Goal: Task Accomplishment & Management: Manage account settings

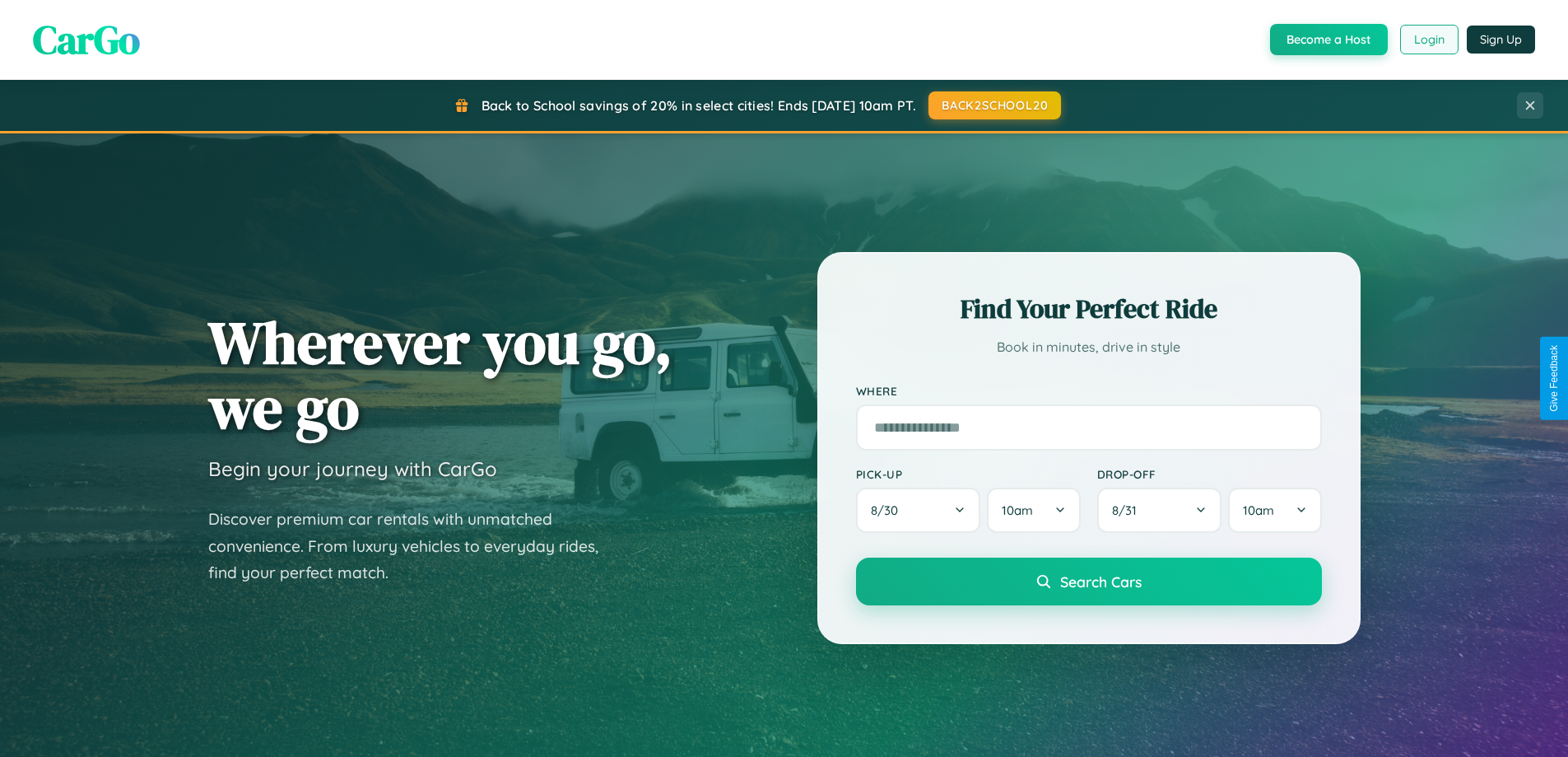
click at [1428, 39] on button "Login" at bounding box center [1429, 39] width 59 height 30
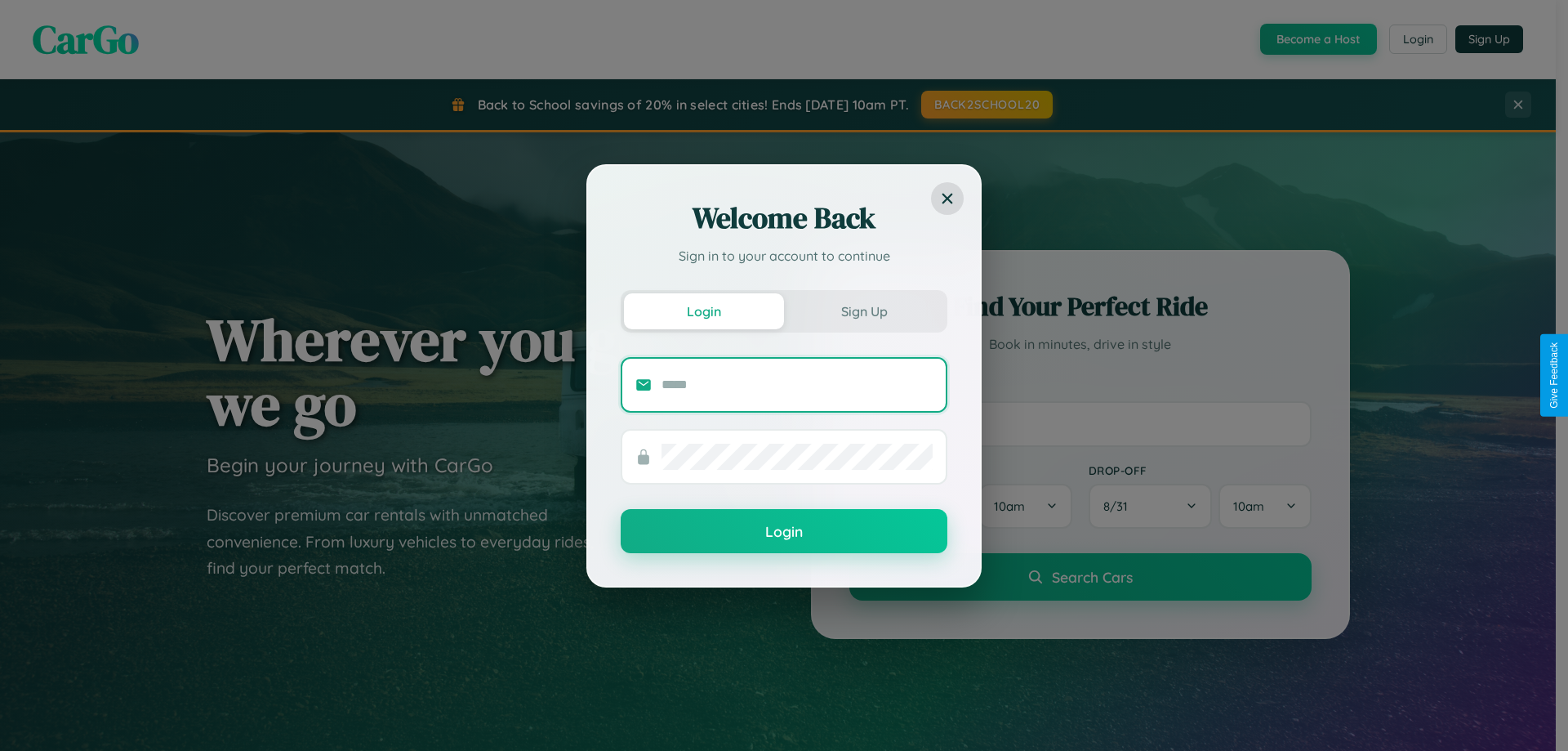
click at [798, 384] on input "text" at bounding box center [797, 384] width 271 height 26
type input "**********"
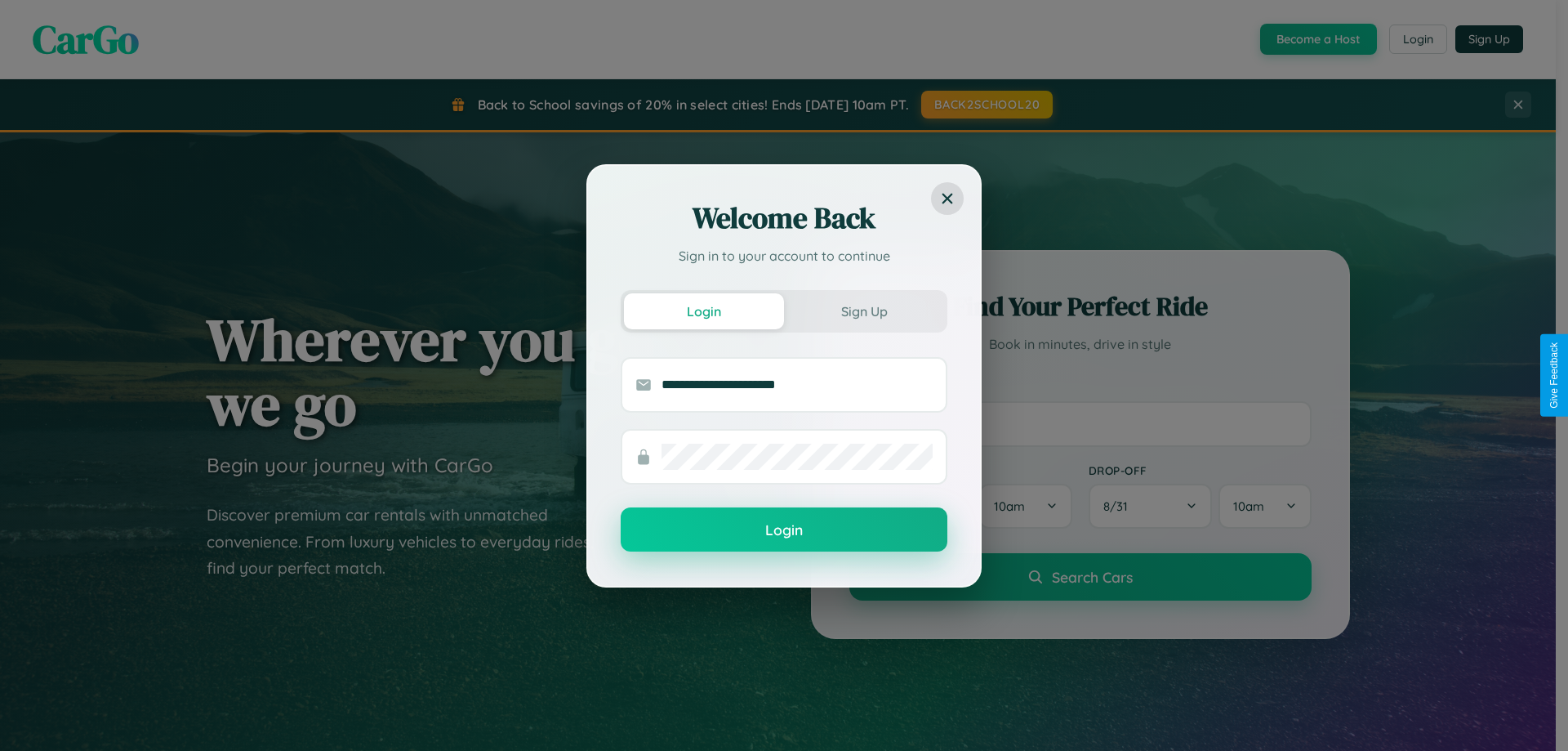
click at [784, 530] on button "Login" at bounding box center [784, 529] width 326 height 44
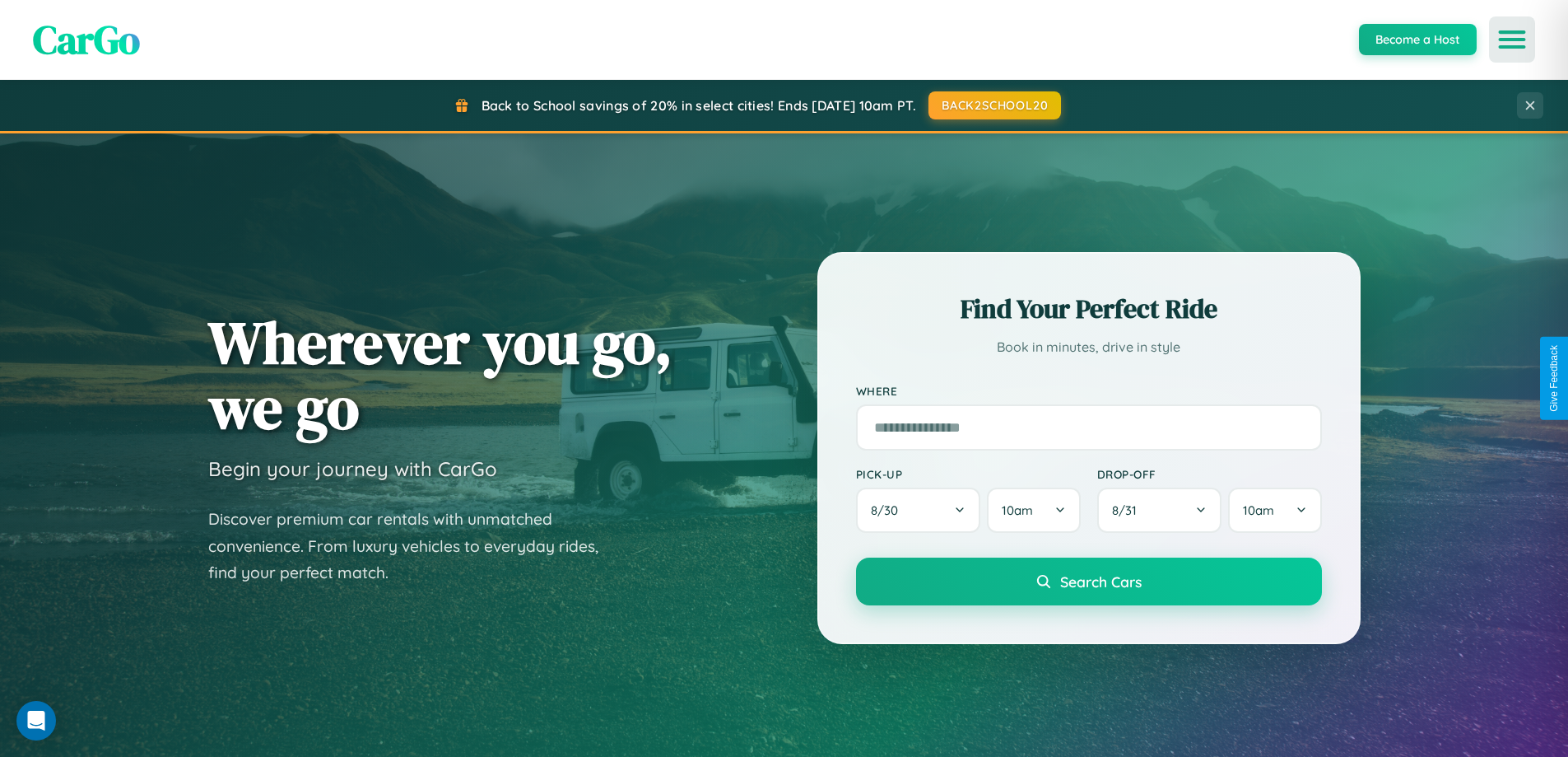
click at [1512, 39] on icon "Open menu" at bounding box center [1513, 39] width 24 height 14
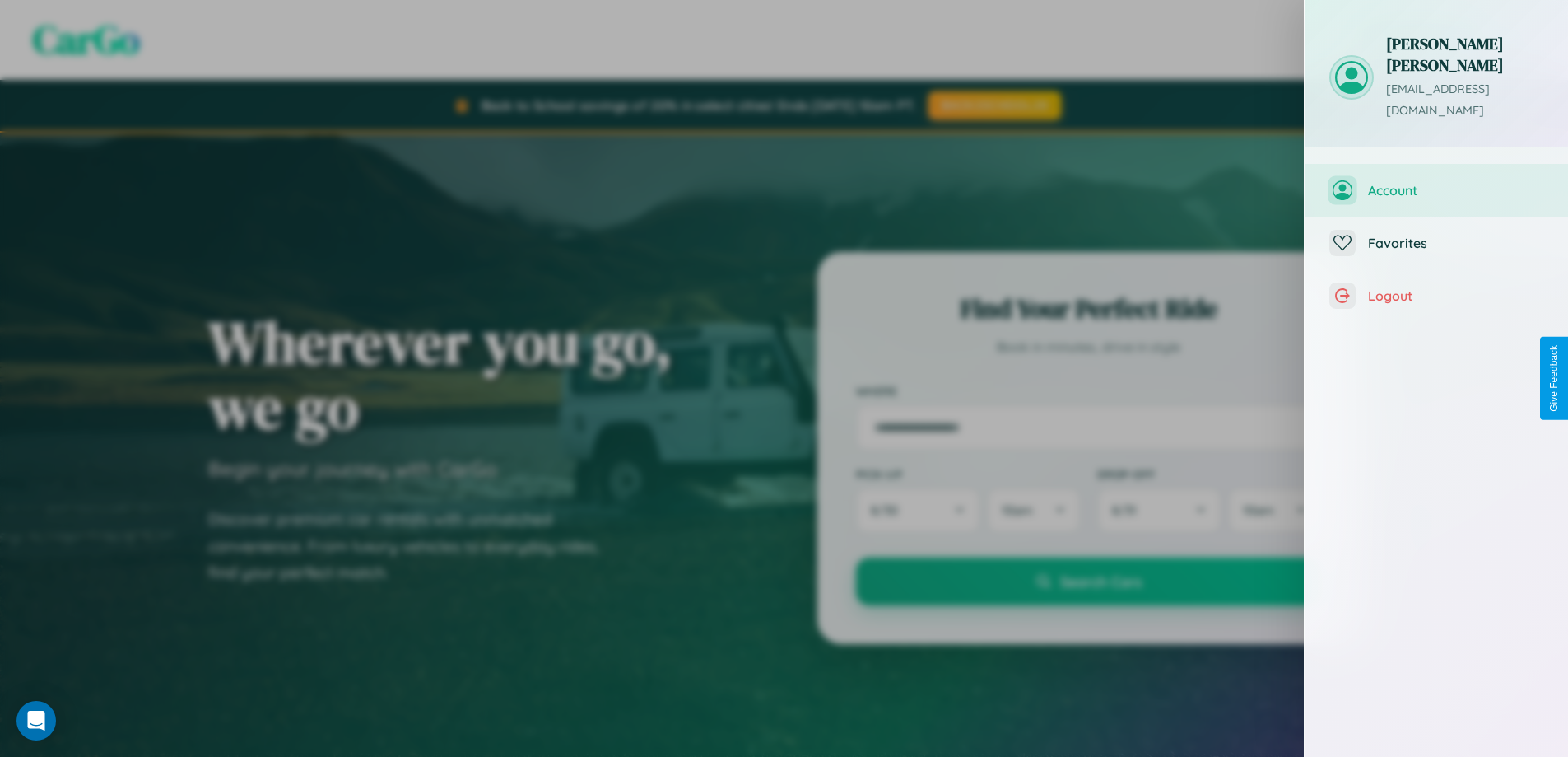
click at [1436, 182] on span "Account" at bounding box center [1456, 189] width 176 height 16
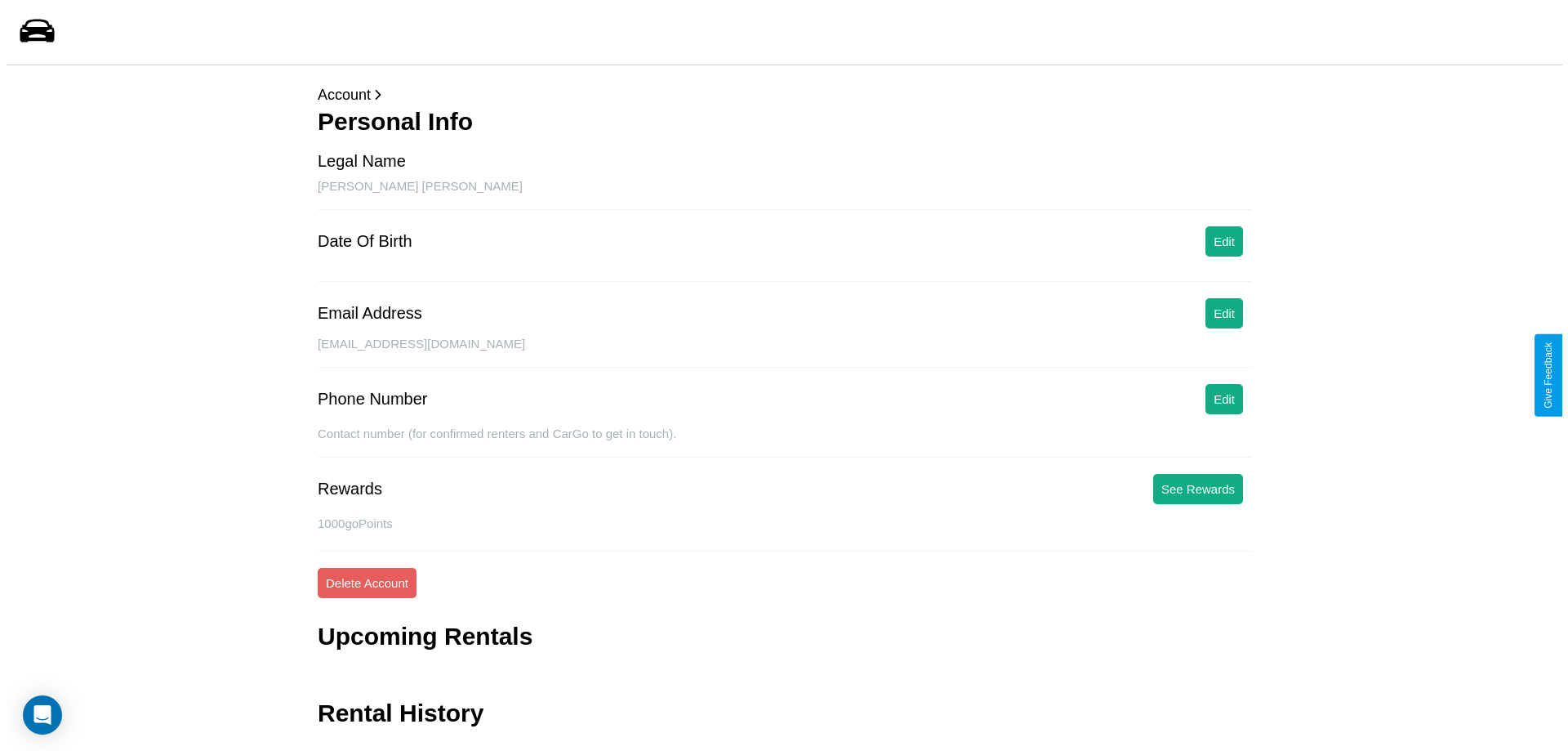
scroll to position [39, 0]
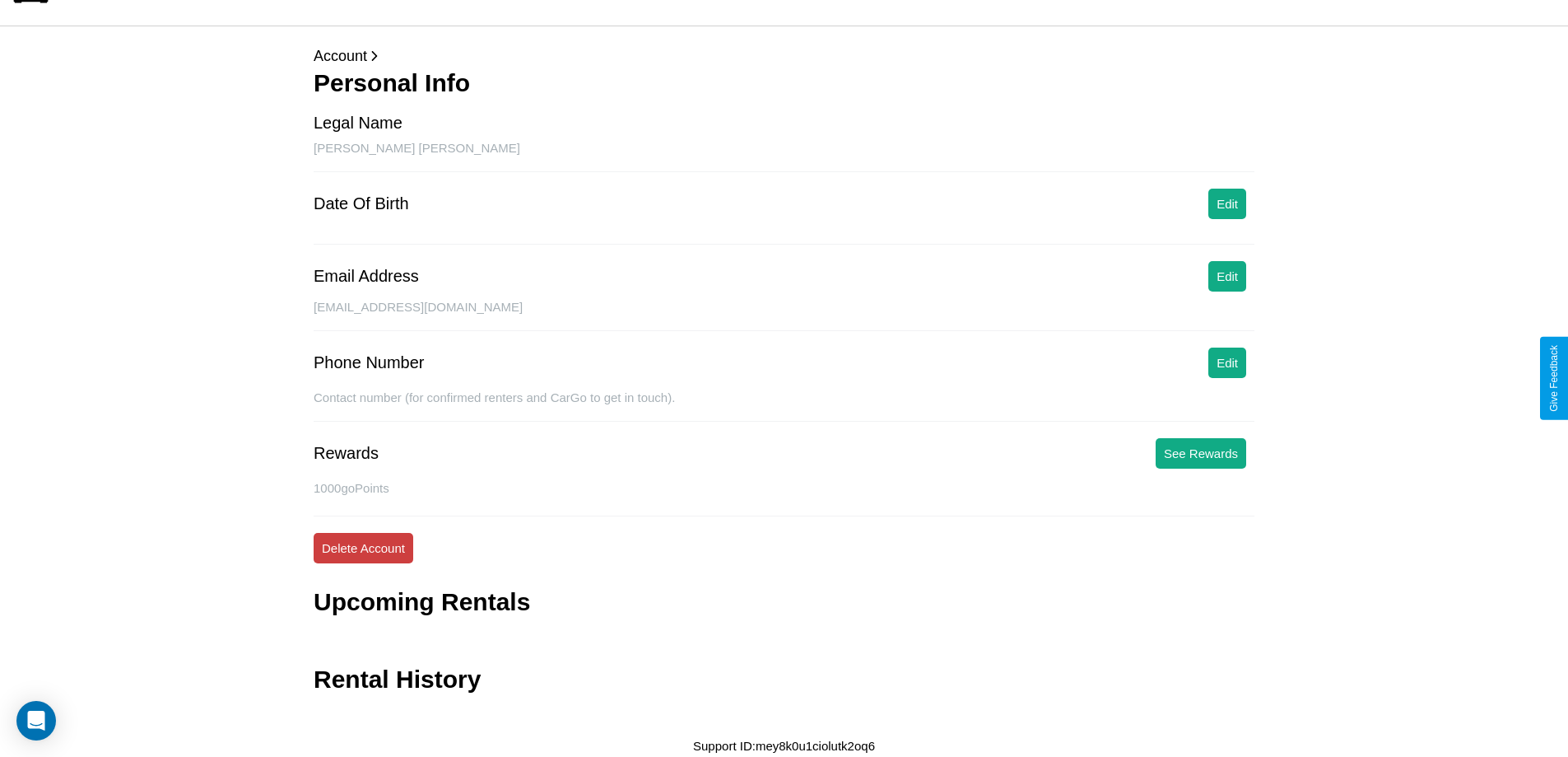
click at [363, 547] on button "Delete Account" at bounding box center [363, 548] width 100 height 31
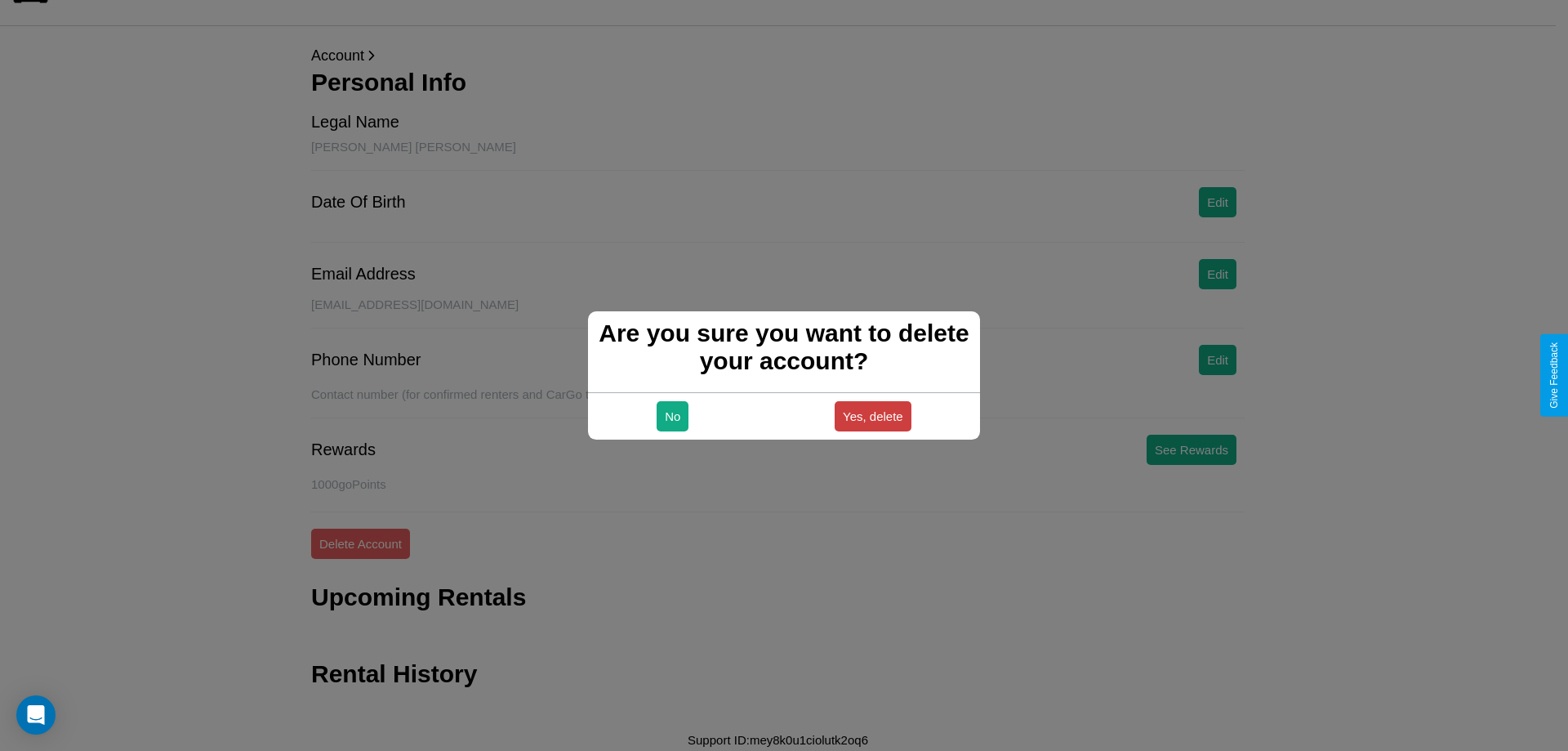
click at [873, 416] on button "Yes, delete" at bounding box center [873, 416] width 77 height 30
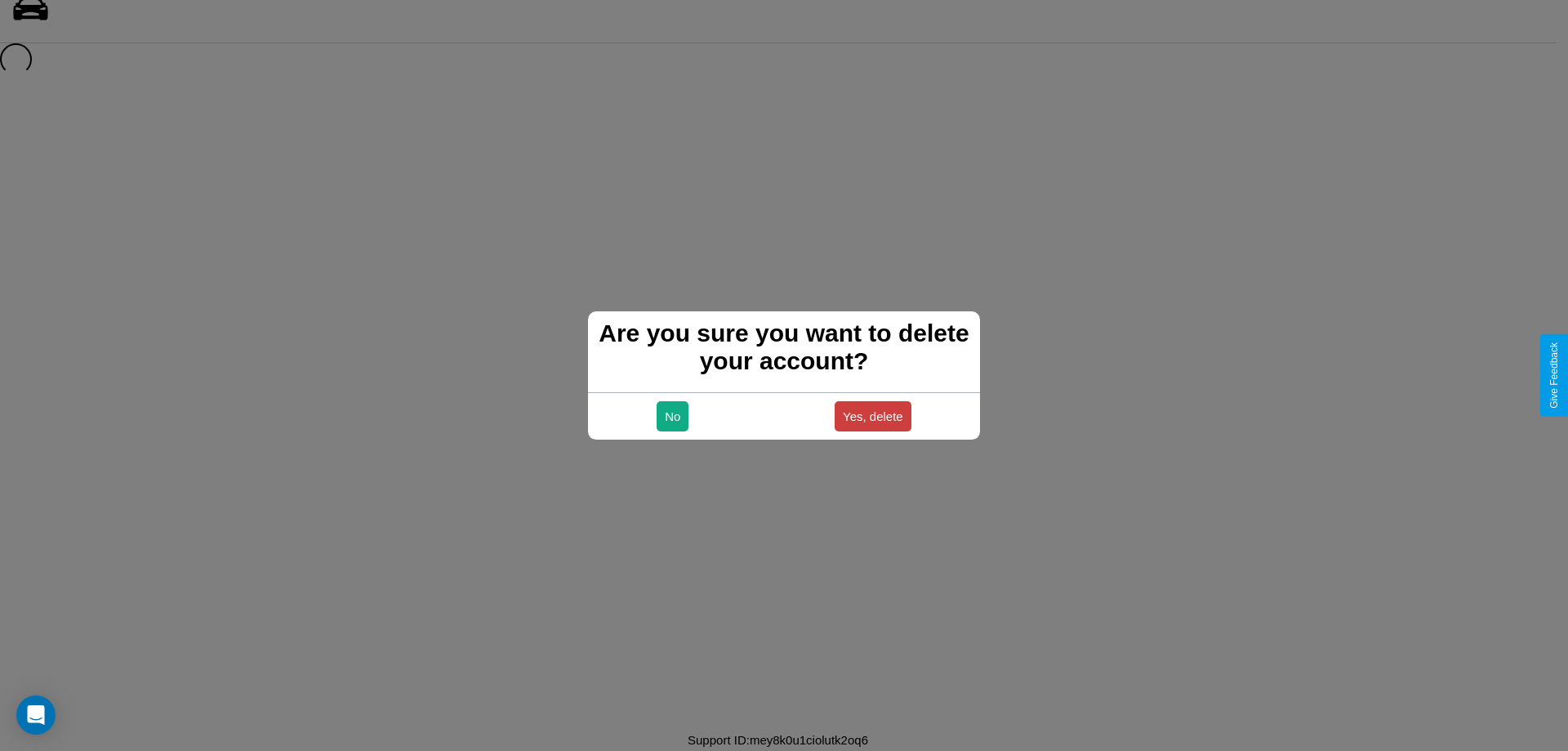
scroll to position [22, 0]
